Goal: Information Seeking & Learning: Check status

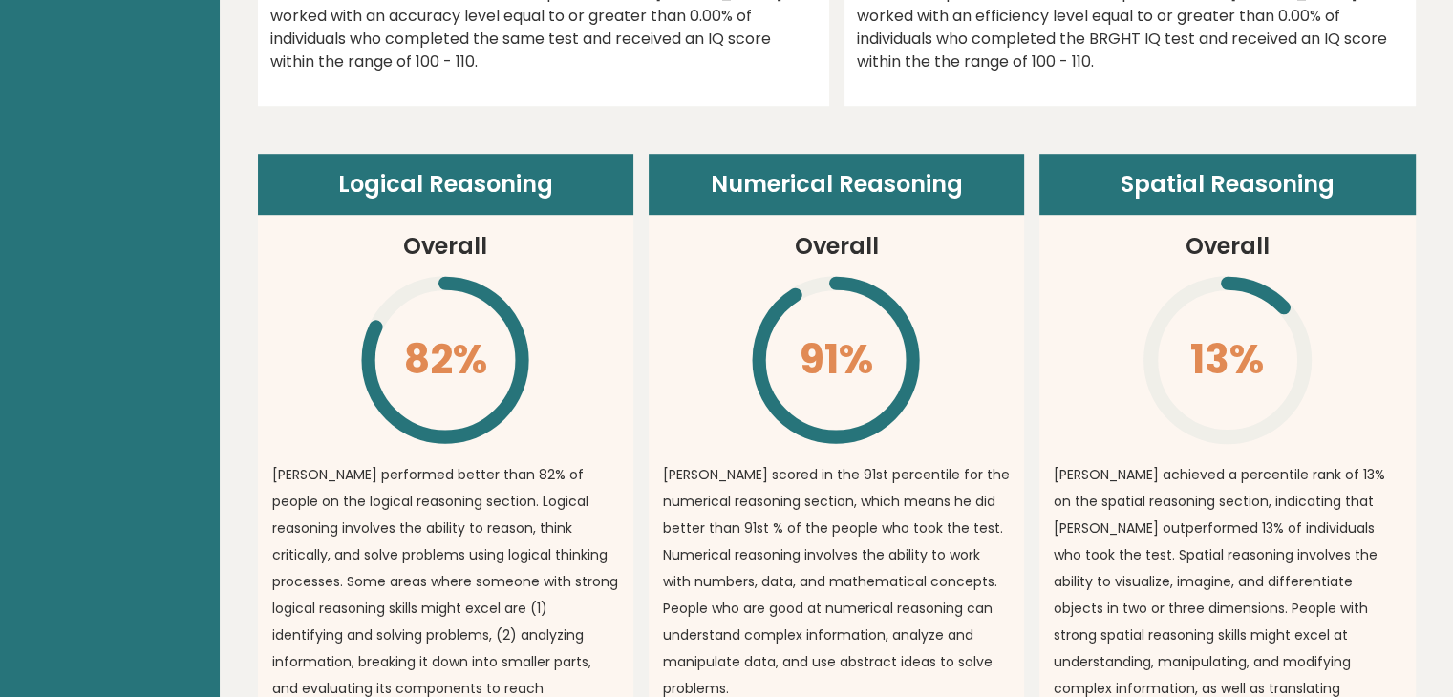
scroll to position [1399, 0]
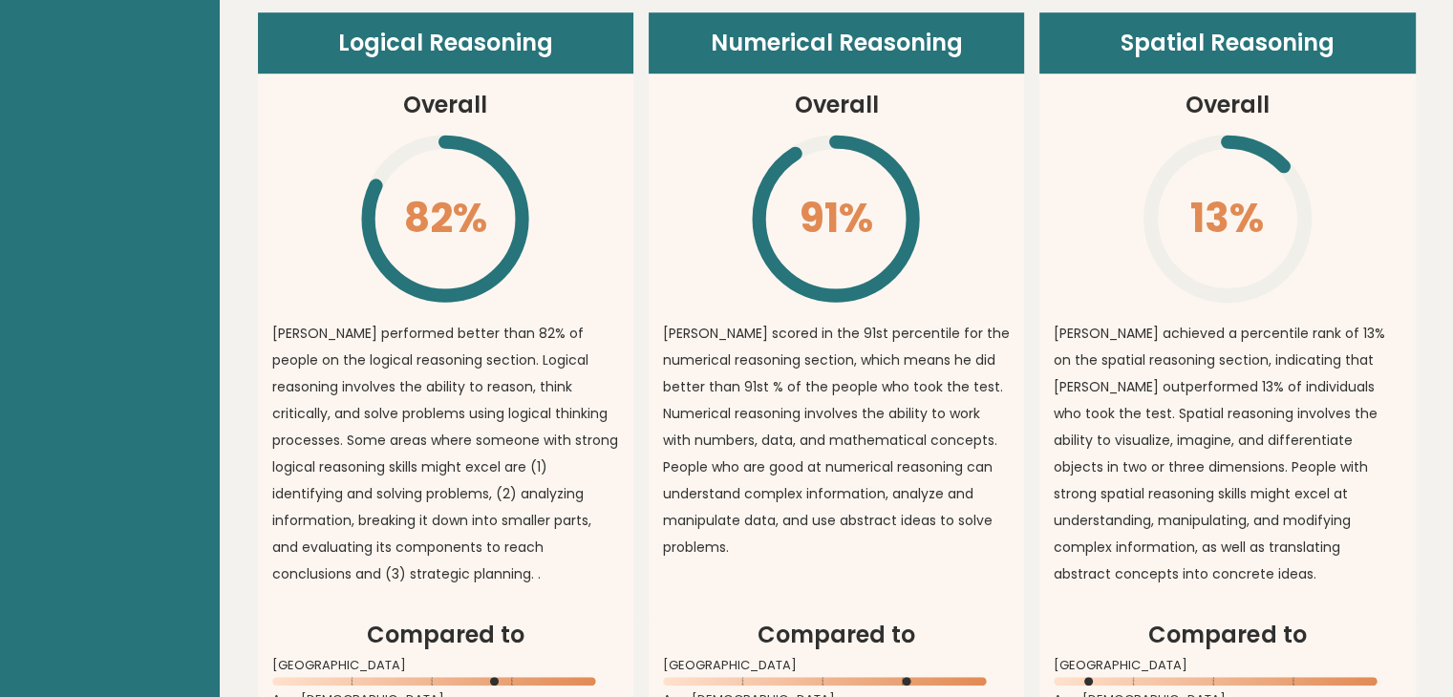
drag, startPoint x: 252, startPoint y: 323, endPoint x: 367, endPoint y: 258, distance: 131.7
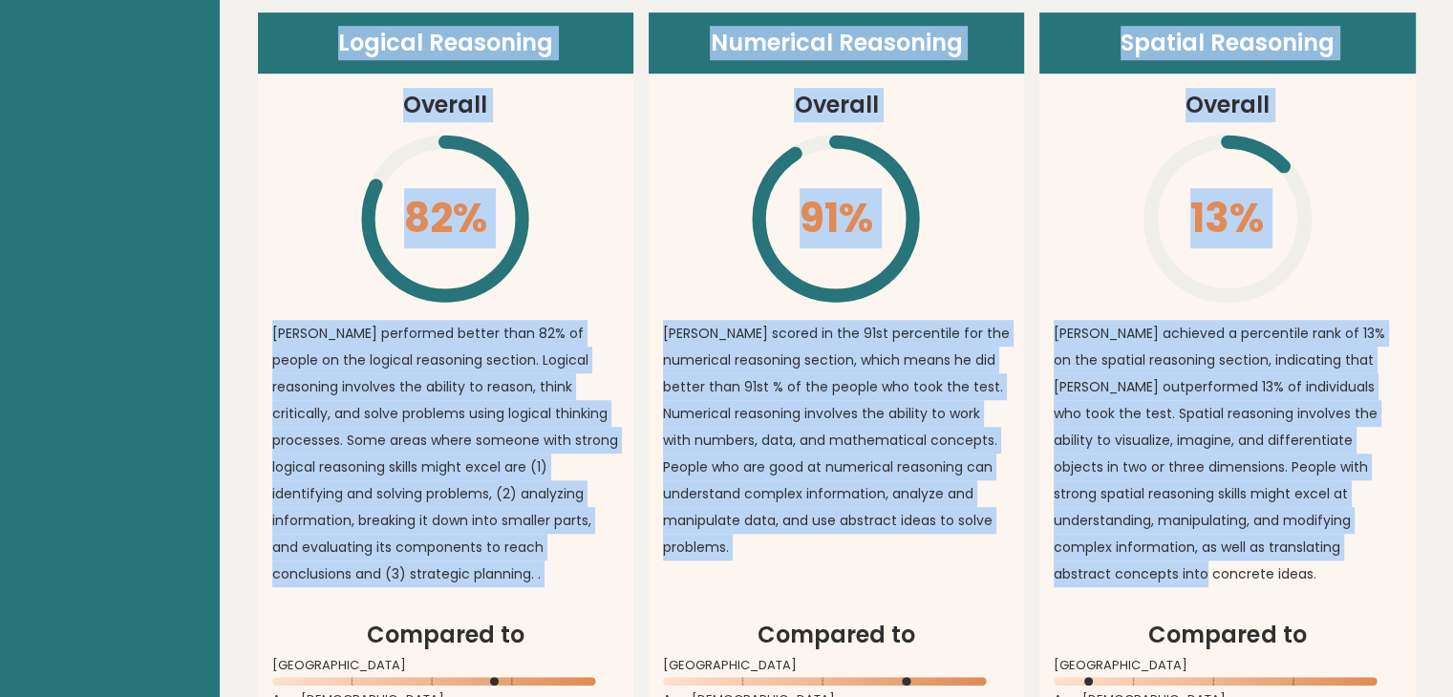
drag, startPoint x: 1392, startPoint y: 543, endPoint x: 339, endPoint y: 58, distance: 1159.0
click at [339, 58] on div "Logical Reasoning Overall 82% \ Murad performed better than 82% of people on th…" at bounding box center [837, 410] width 1158 height 797
copy div "Logical Reasoning Overall 82% \ Murad performed better than 82% of people on th…"
click at [1266, 237] on icon "\" at bounding box center [1227, 219] width 174 height 174
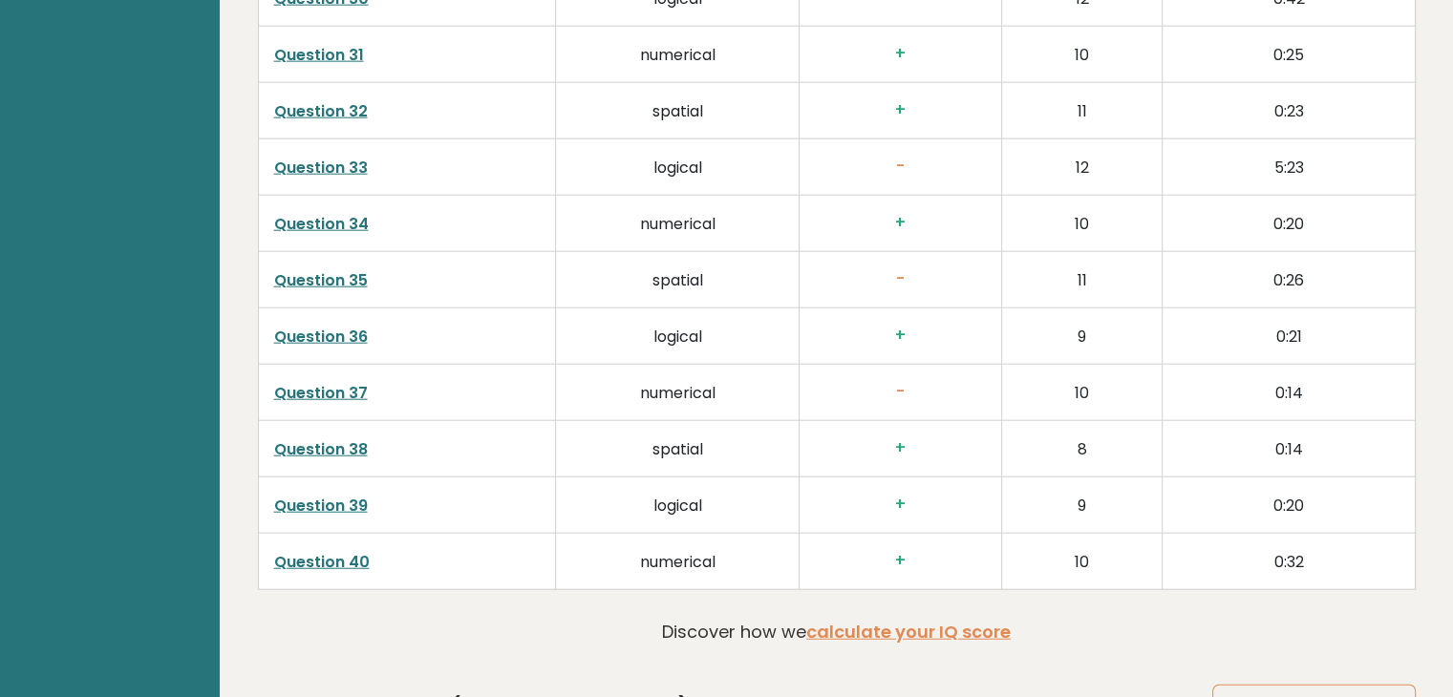
scroll to position [4719, 0]
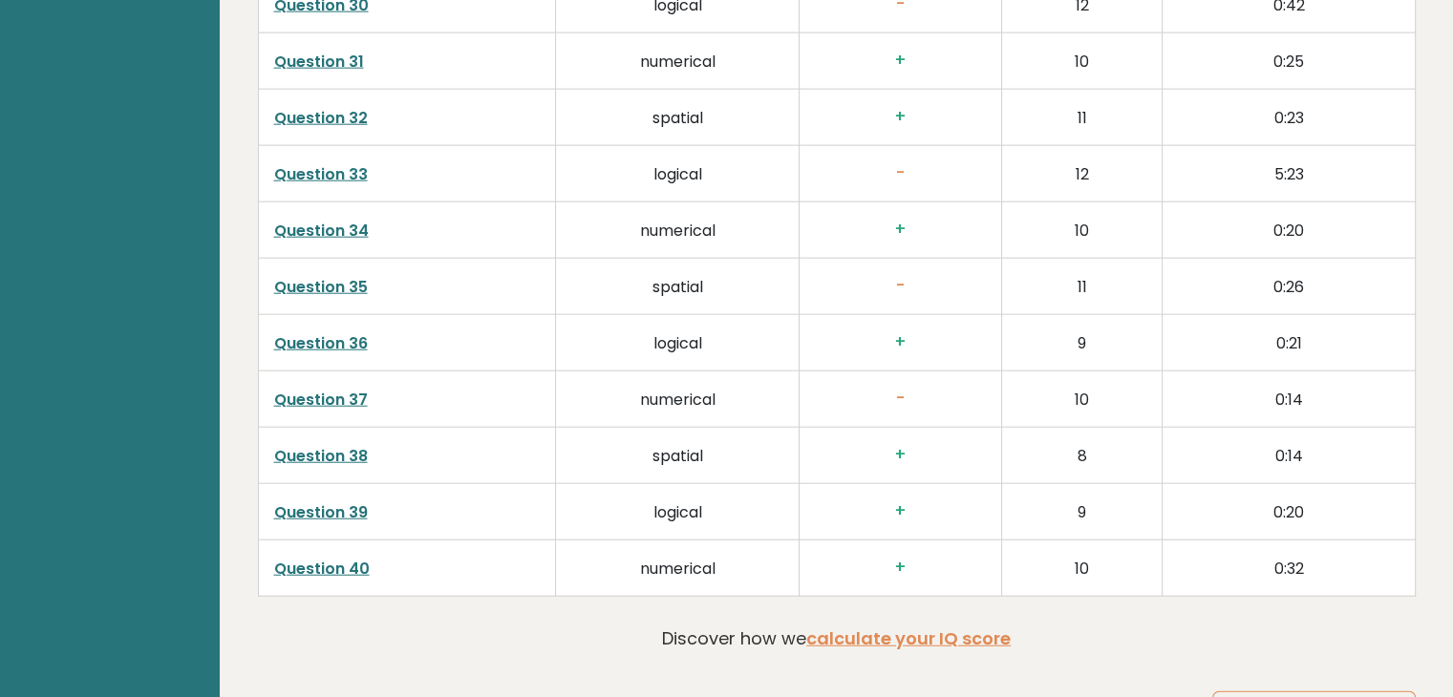
click at [338, 445] on link "Question 38" at bounding box center [321, 456] width 94 height 22
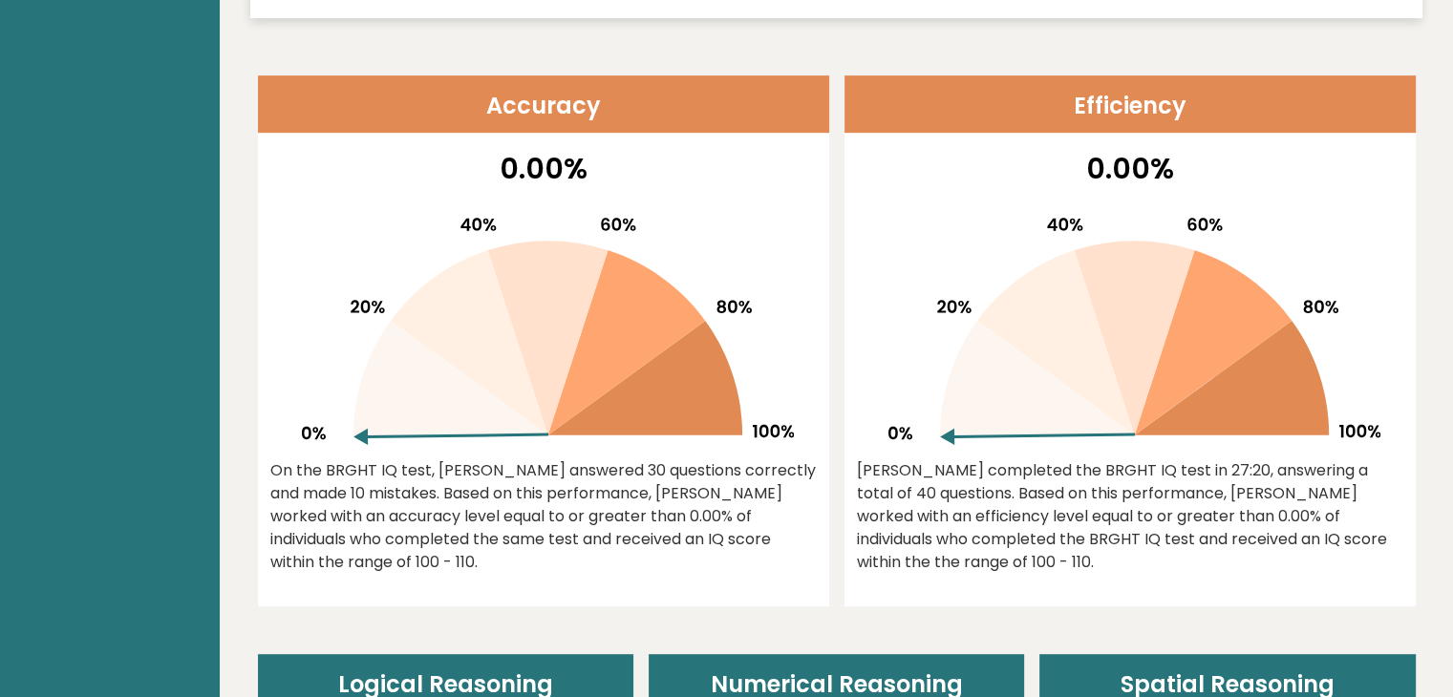
scroll to position [764, 0]
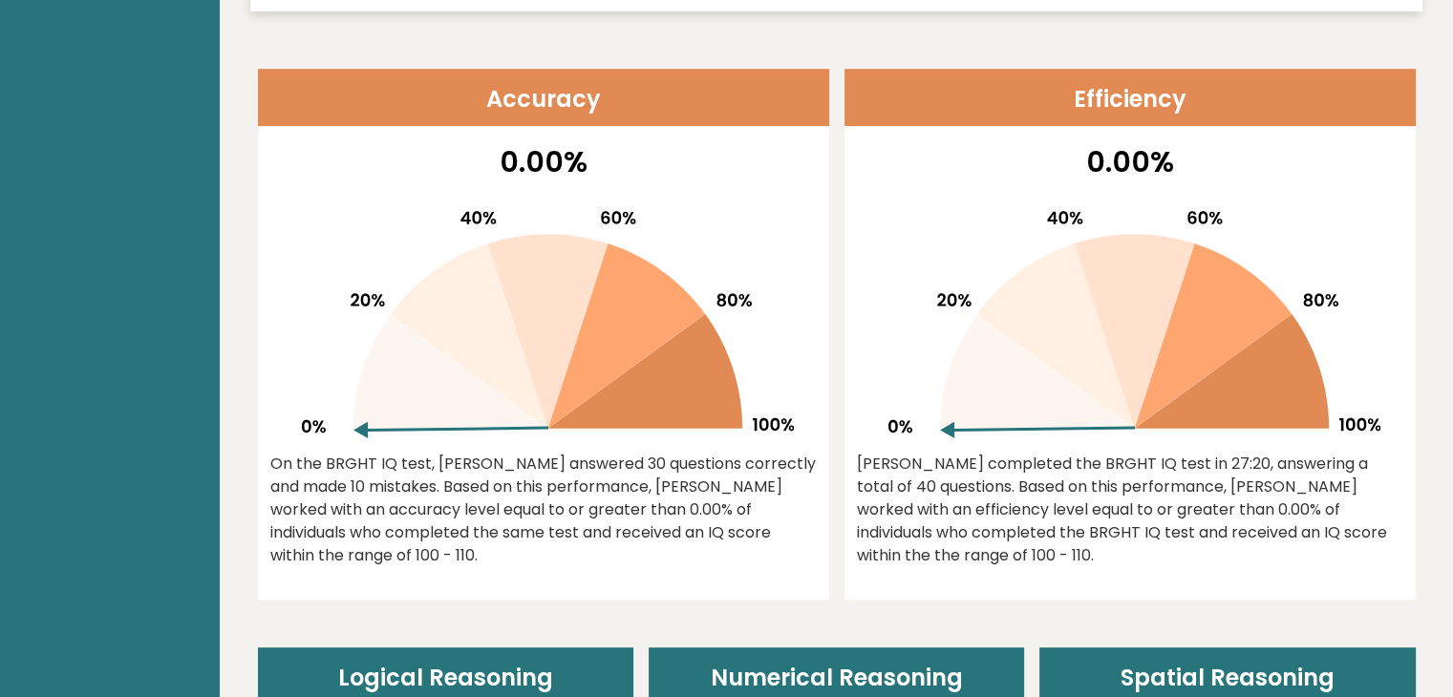
click at [928, 402] on icon at bounding box center [1129, 317] width 501 height 244
drag, startPoint x: 963, startPoint y: 433, endPoint x: 1004, endPoint y: 348, distance: 94.4
click at [1004, 348] on icon at bounding box center [1129, 317] width 501 height 244
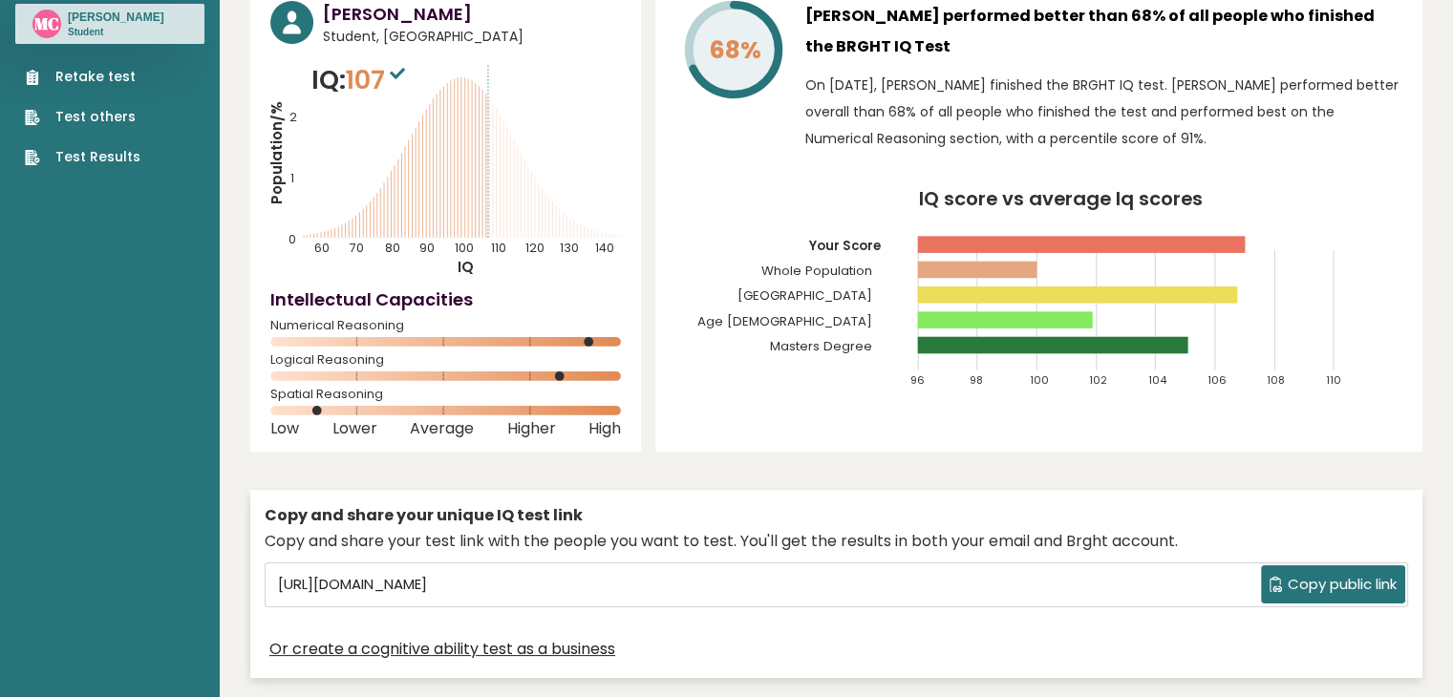
scroll to position [0, 0]
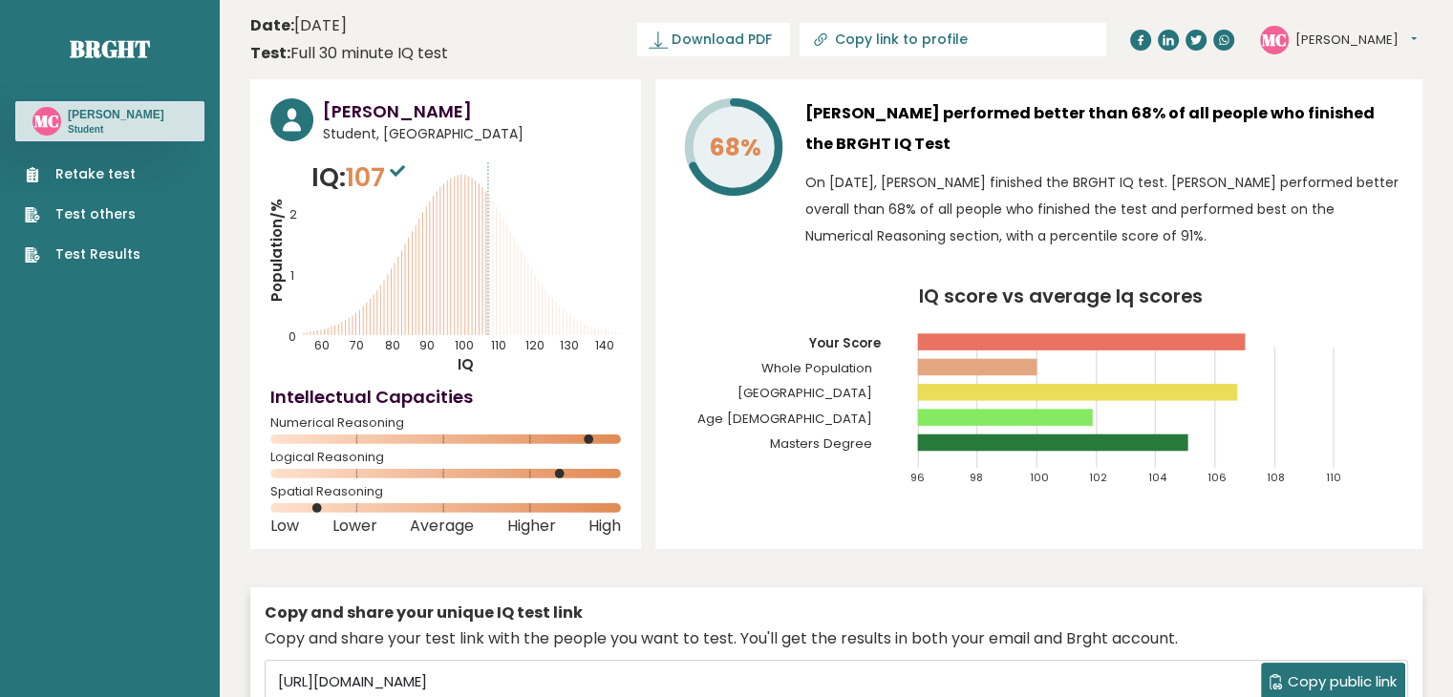
click at [974, 35] on input "Copy link to profile" at bounding box center [964, 39] width 260 height 15
type input "https://brght.org/profile/murad-2jwfdGEU/?utm_source=share&utm_medium=copy&utm_…"
click at [1009, 40] on input "https://brght.org/profile/murad-2jwfdGEU/?utm_source=share&utm_medium=copy&utm_…" at bounding box center [896, 39] width 260 height 15
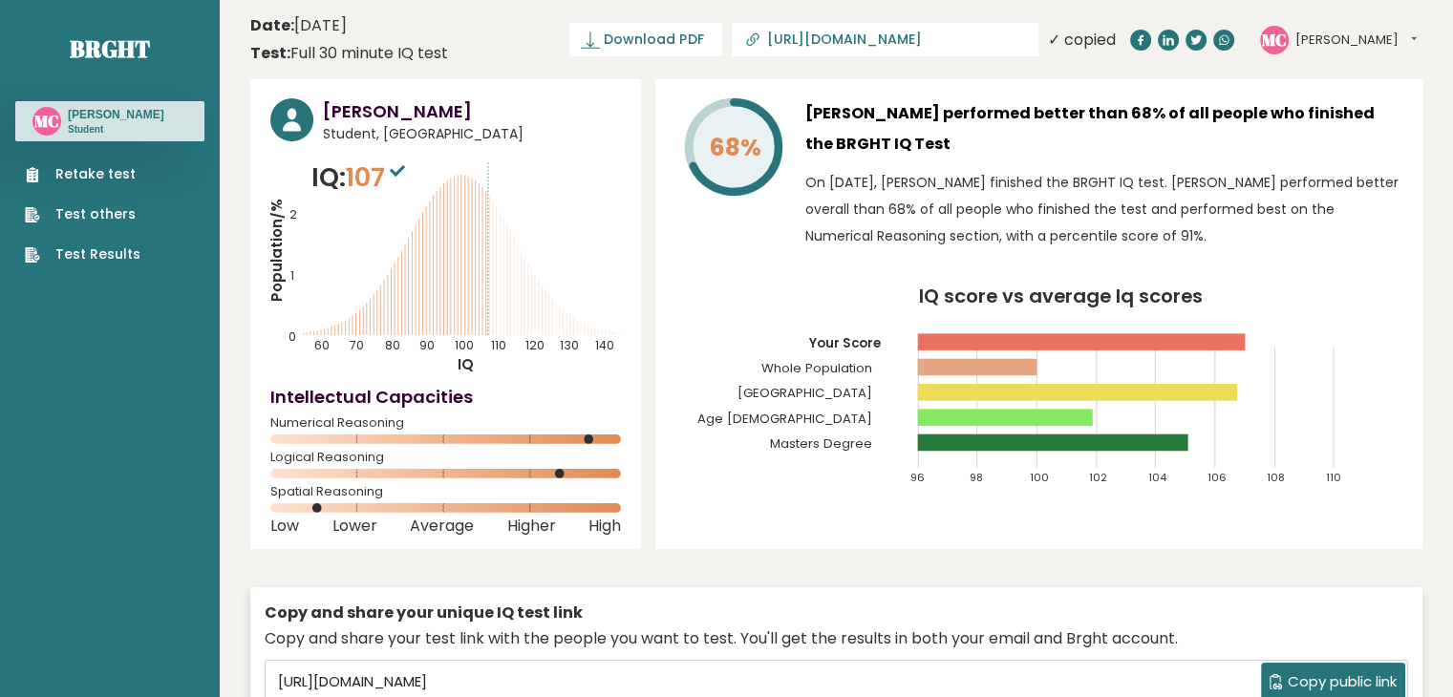
click at [601, 29] on header "Date: October 15, 2025 Test: Full 30 minute IQ test Download PDF Downloading...…" at bounding box center [836, 40] width 1172 height 60
click at [99, 179] on link "Retake test" at bounding box center [83, 174] width 116 height 20
click at [107, 246] on link "Test Results" at bounding box center [83, 255] width 116 height 20
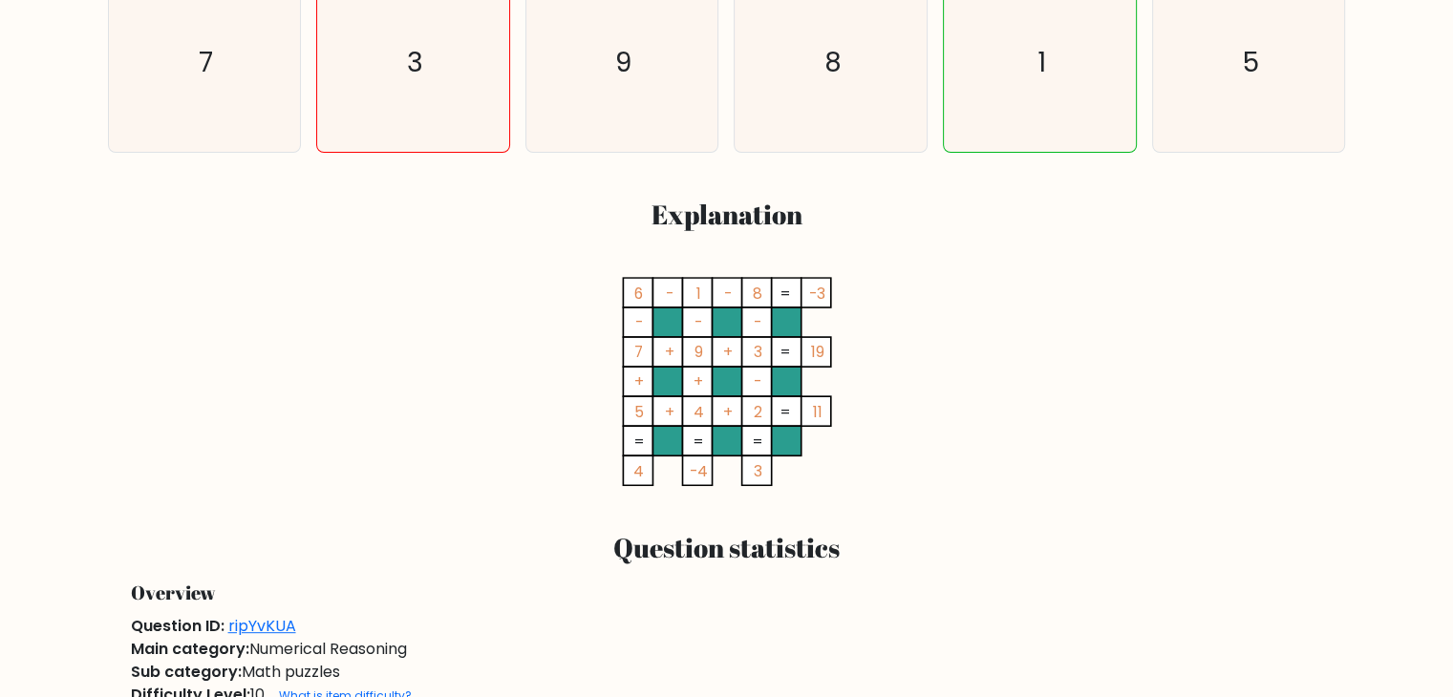
scroll to position [1111, 0]
